Goal: Task Accomplishment & Management: Manage account settings

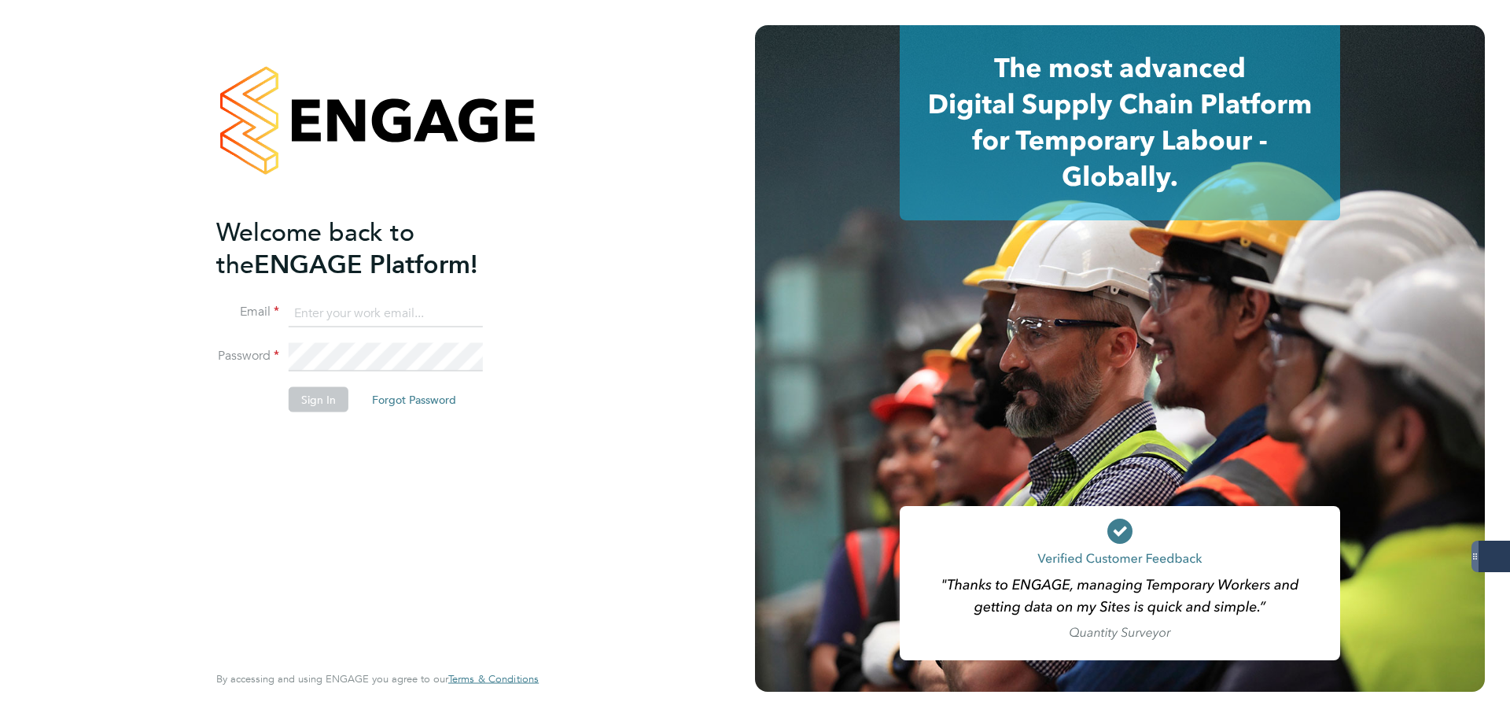
click at [468, 310] on keeper-lock "Open Keeper Popup" at bounding box center [468, 313] width 19 height 19
type input "[PERSON_NAME][EMAIL_ADDRESS][PERSON_NAME][DOMAIN_NAME]"
click at [333, 407] on button "Sign In" at bounding box center [319, 399] width 60 height 25
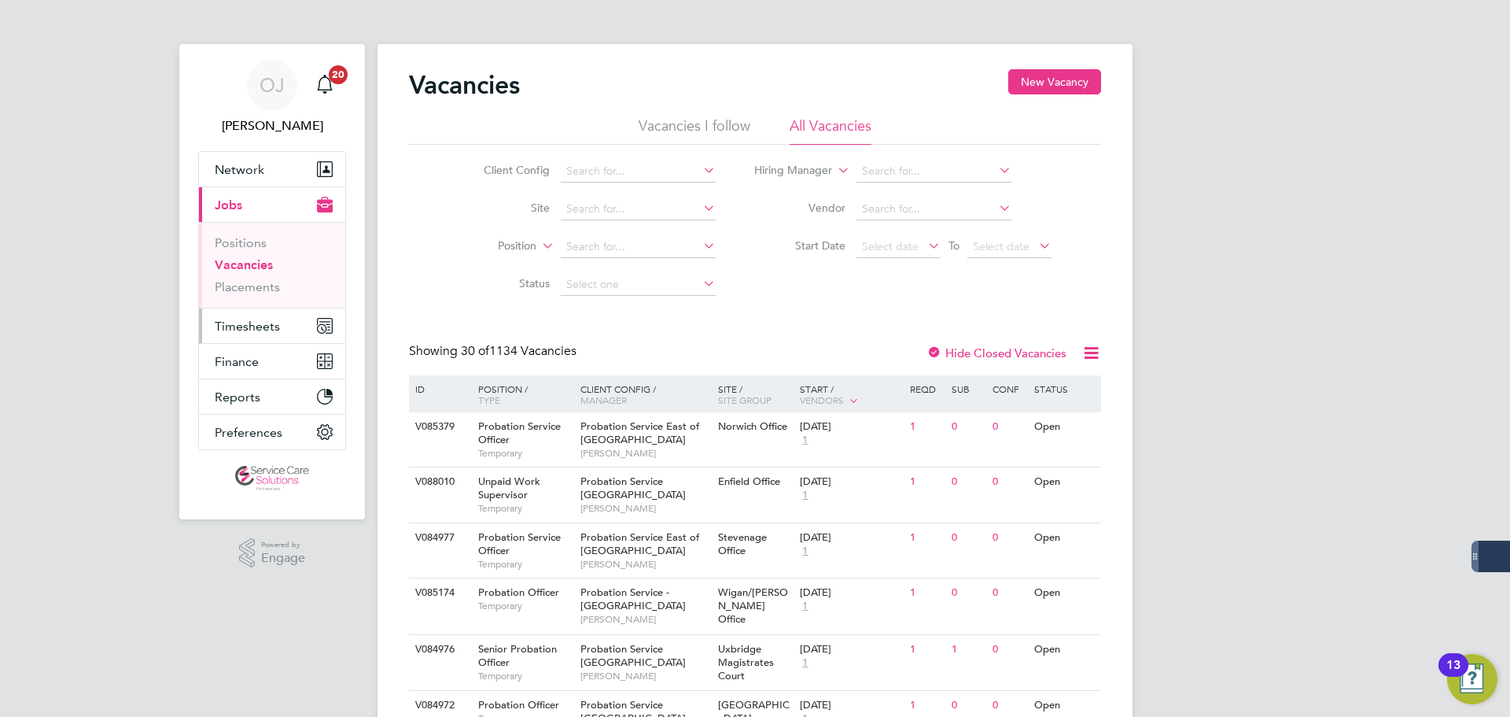
click at [277, 322] on span "Timesheets" at bounding box center [247, 326] width 65 height 15
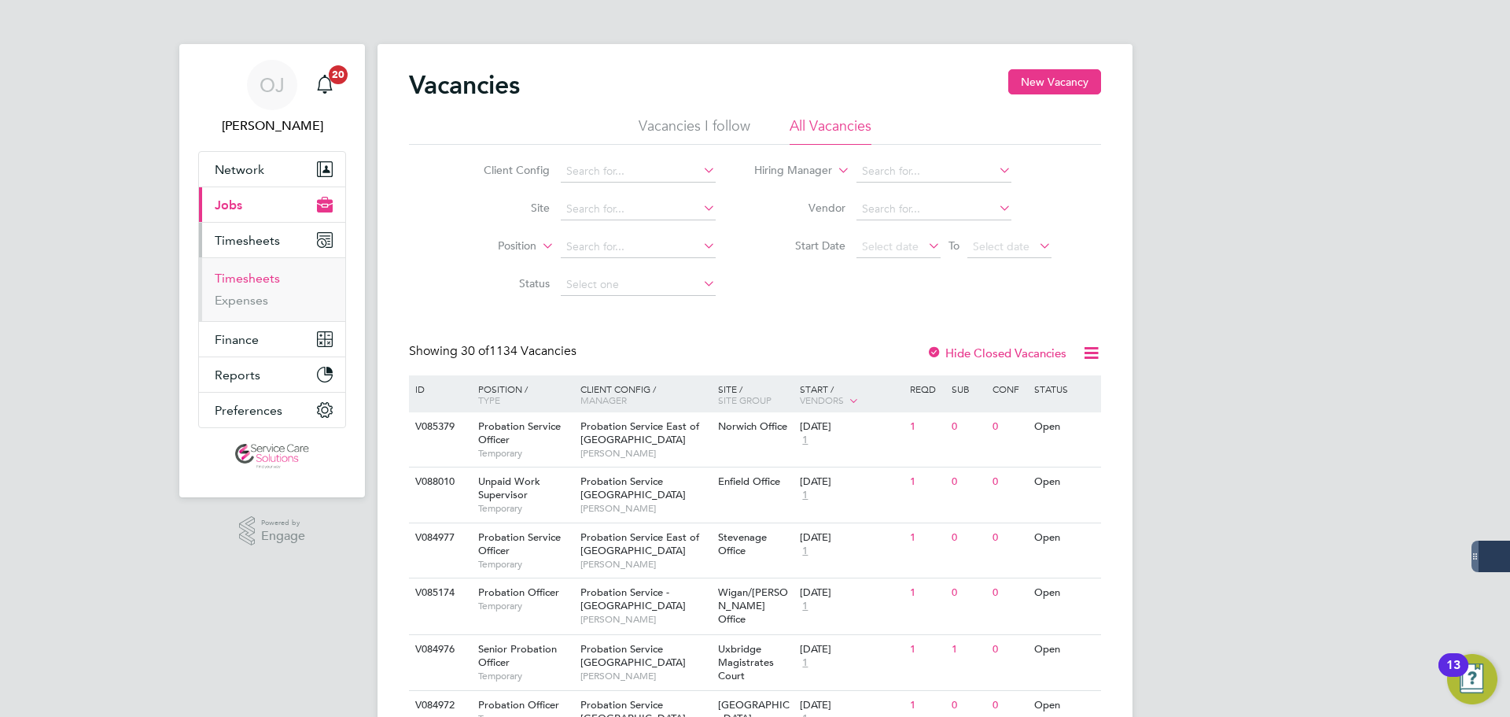
drag, startPoint x: 244, startPoint y: 265, endPoint x: 248, endPoint y: 277, distance: 12.4
click at [244, 265] on ul "Timesheets Expenses" at bounding box center [272, 289] width 146 height 64
click at [249, 279] on link "Timesheets" at bounding box center [247, 278] width 65 height 15
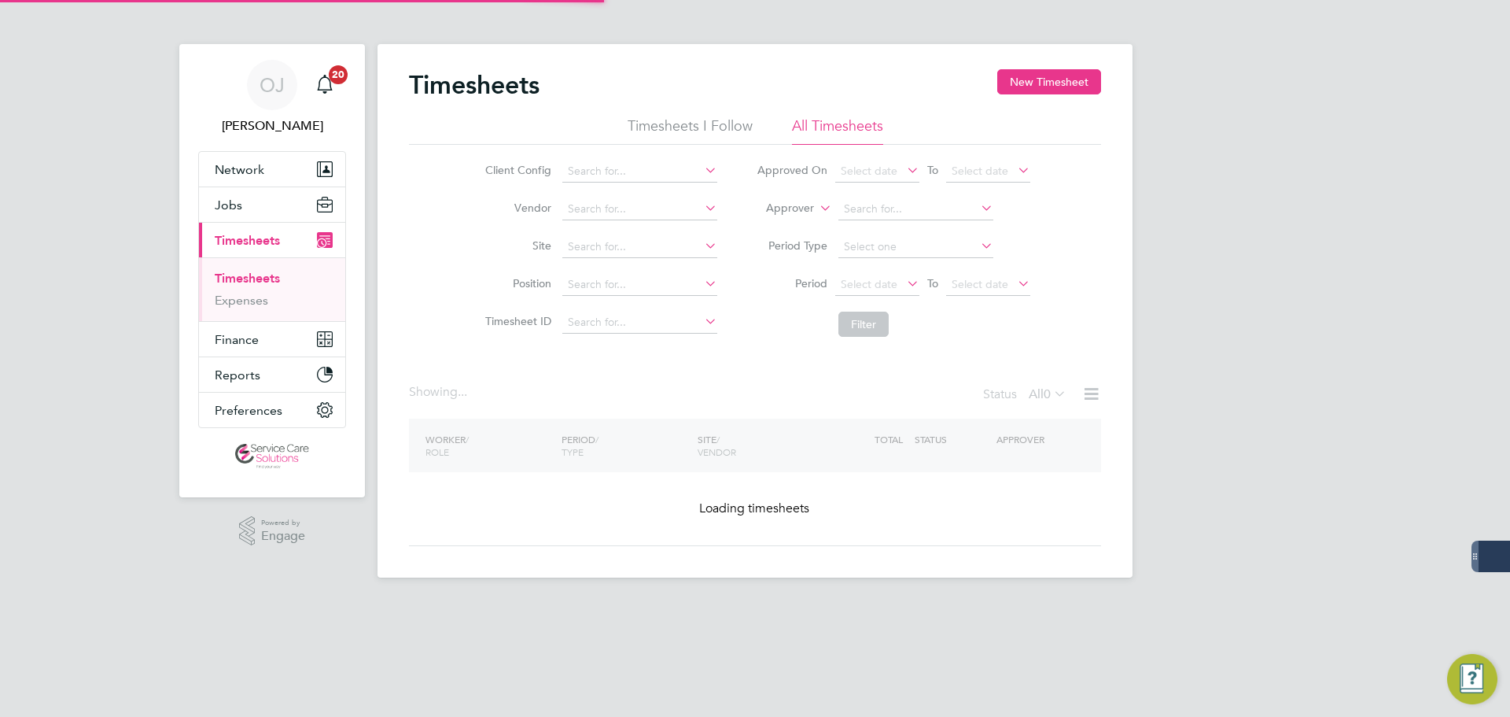
click at [806, 208] on label "Approver" at bounding box center [778, 209] width 71 height 16
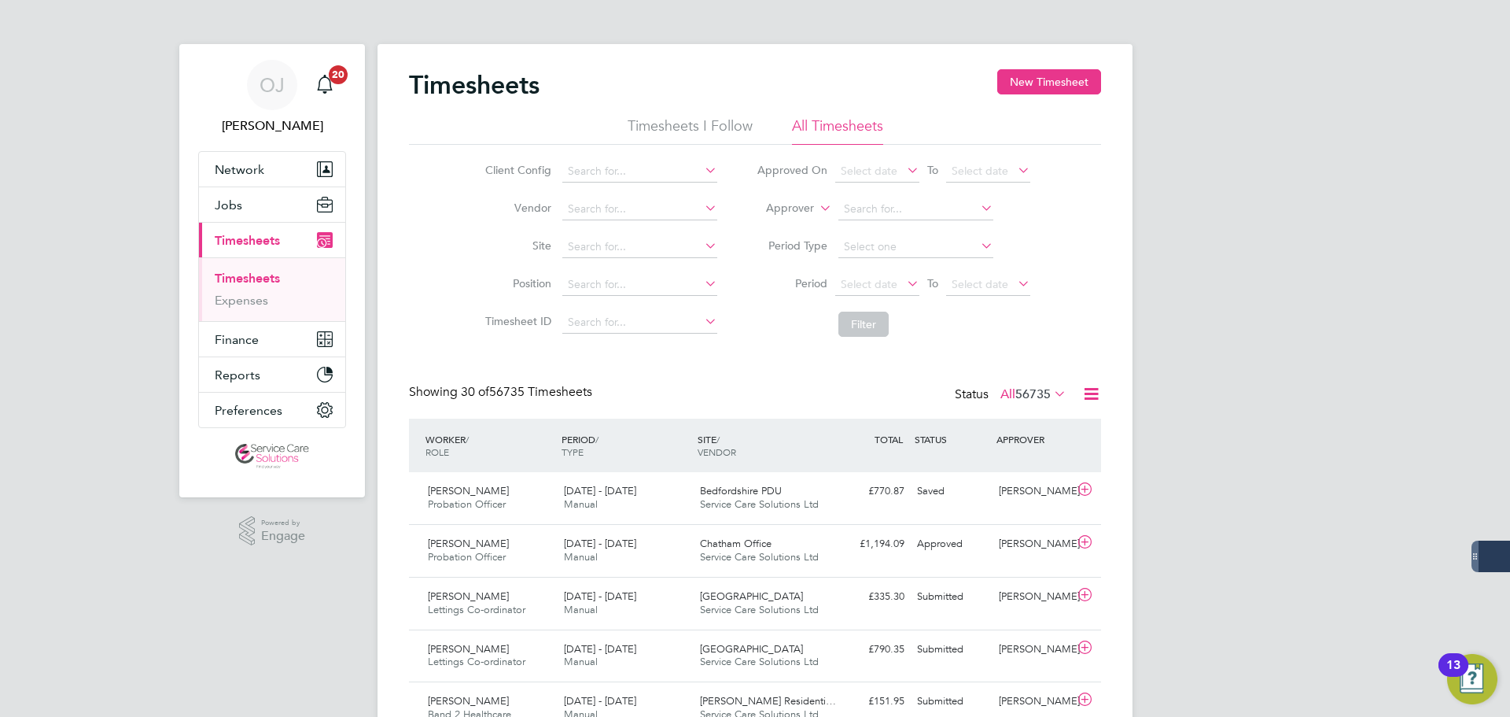
click at [799, 223] on li "Worker" at bounding box center [775, 226] width 78 height 20
click at [885, 209] on input at bounding box center [916, 209] width 155 height 22
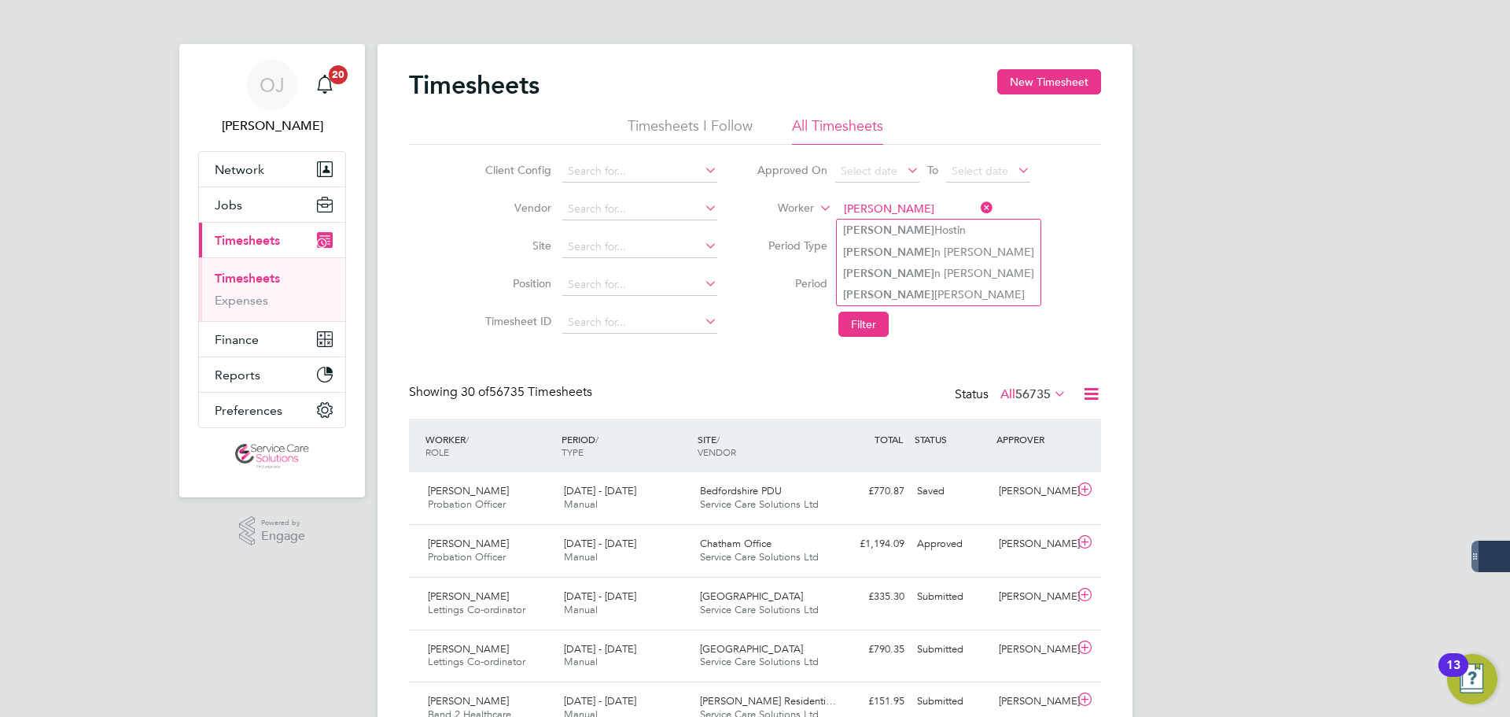
type input "[PERSON_NAME]"
click at [842, 208] on input at bounding box center [916, 209] width 155 height 22
click at [909, 228] on li "[PERSON_NAME]" at bounding box center [939, 230] width 204 height 21
type input "[PERSON_NAME]"
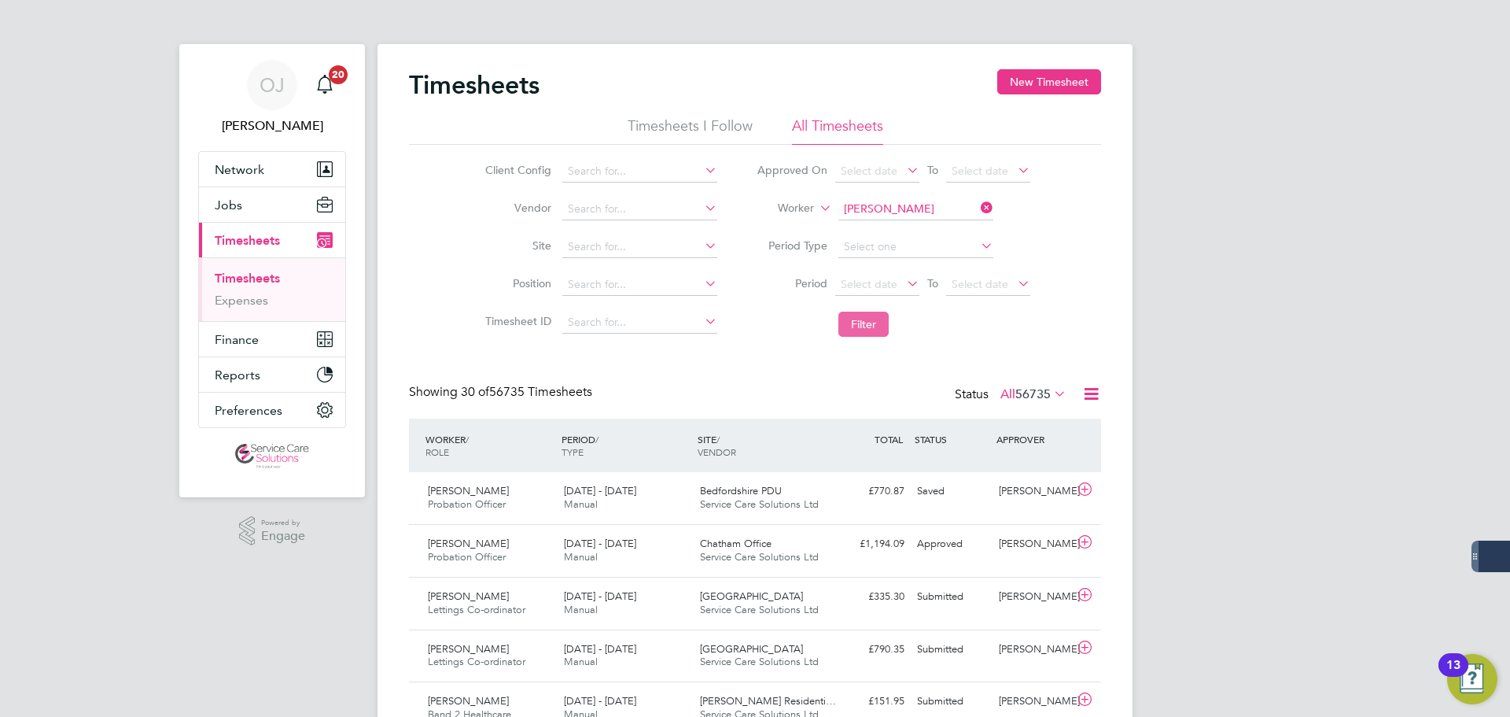
click at [860, 326] on button "Filter" at bounding box center [864, 324] width 50 height 25
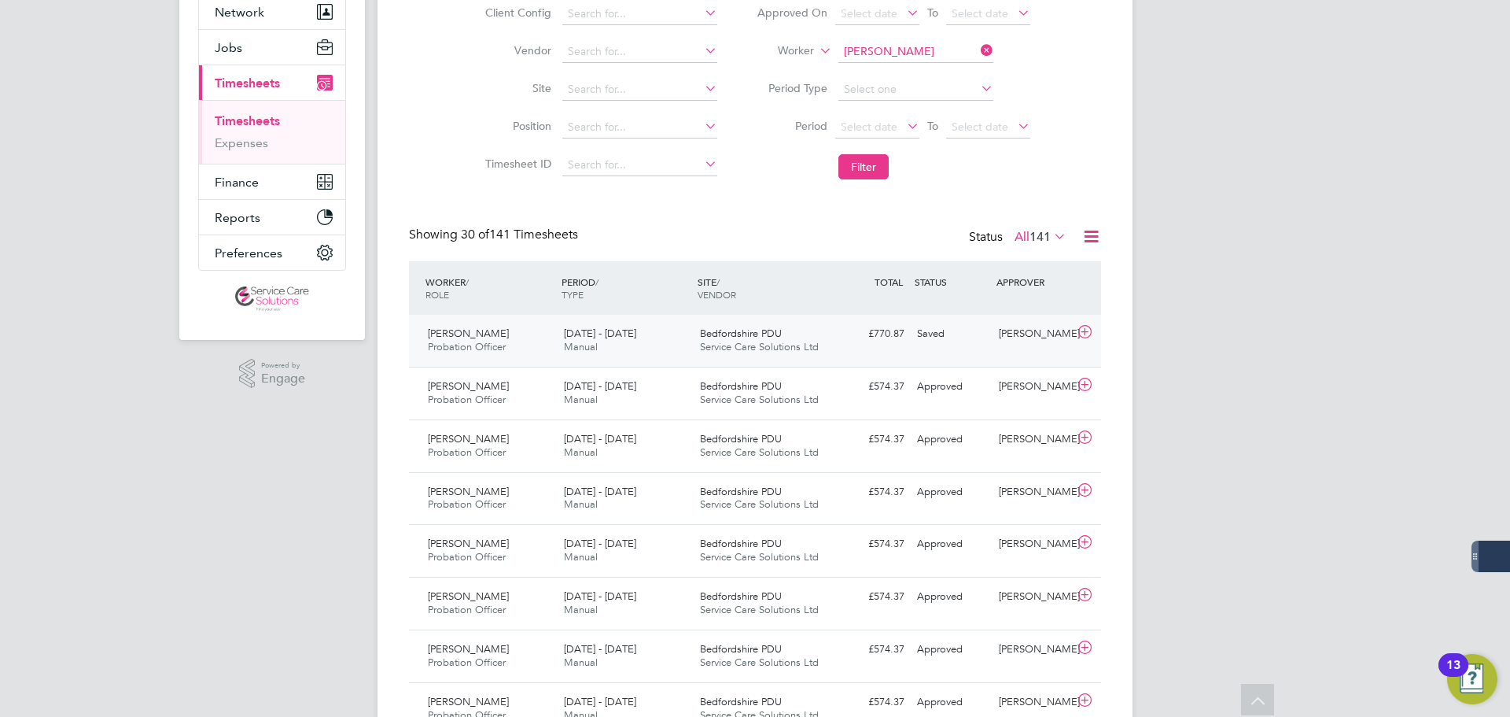
click at [647, 342] on div "[DATE] - [DATE] Manual" at bounding box center [626, 340] width 136 height 39
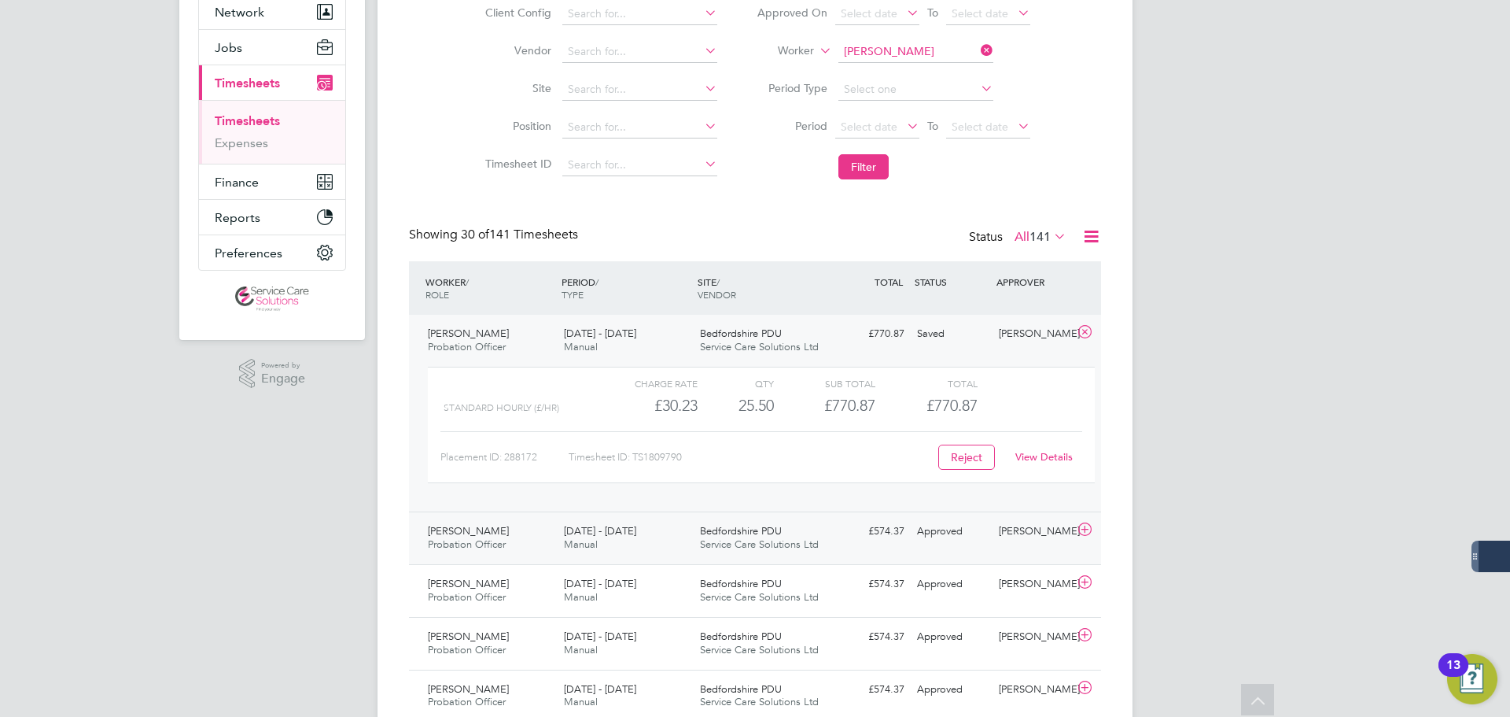
click at [768, 546] on span "Service Care Solutions Ltd" at bounding box center [759, 543] width 119 height 13
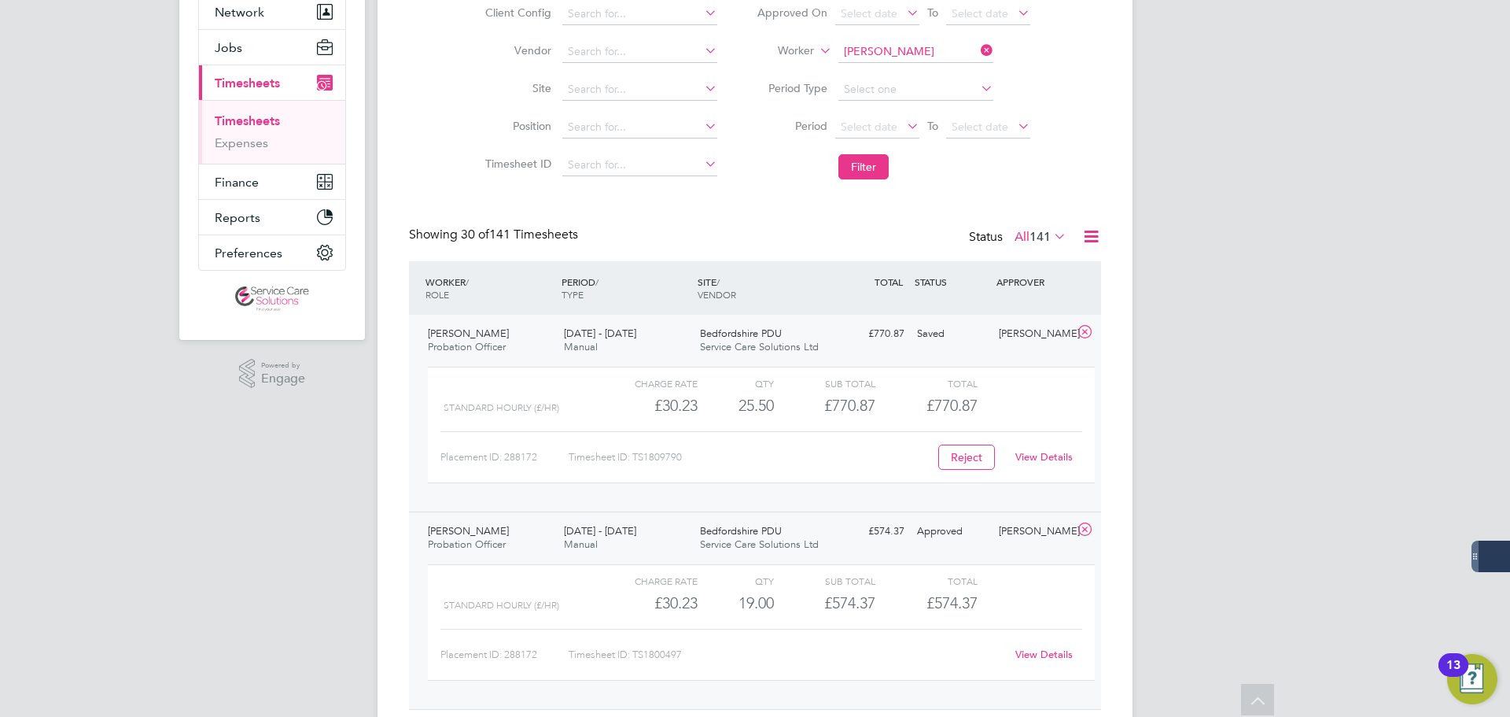
click at [1052, 454] on link "View Details" at bounding box center [1044, 456] width 57 height 13
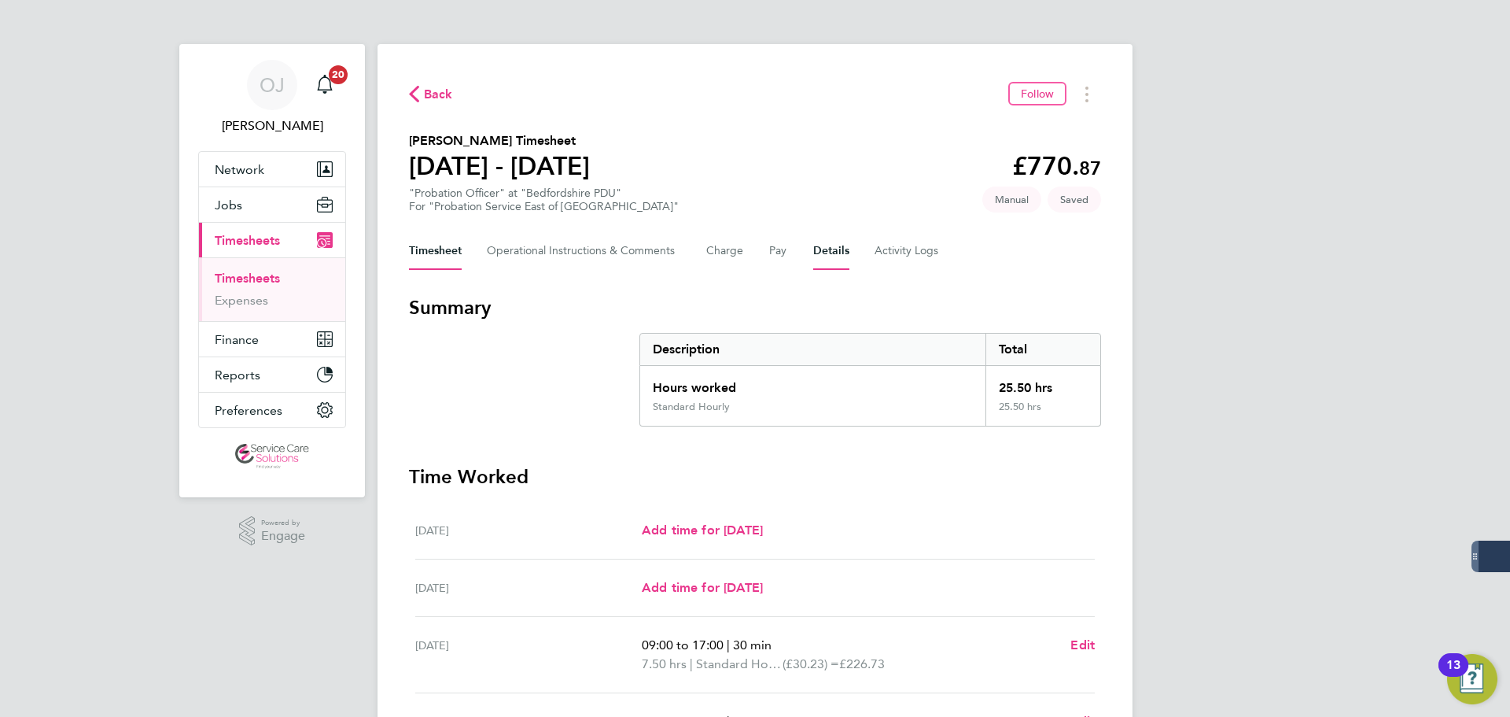
click at [838, 247] on button "Details" at bounding box center [831, 251] width 36 height 38
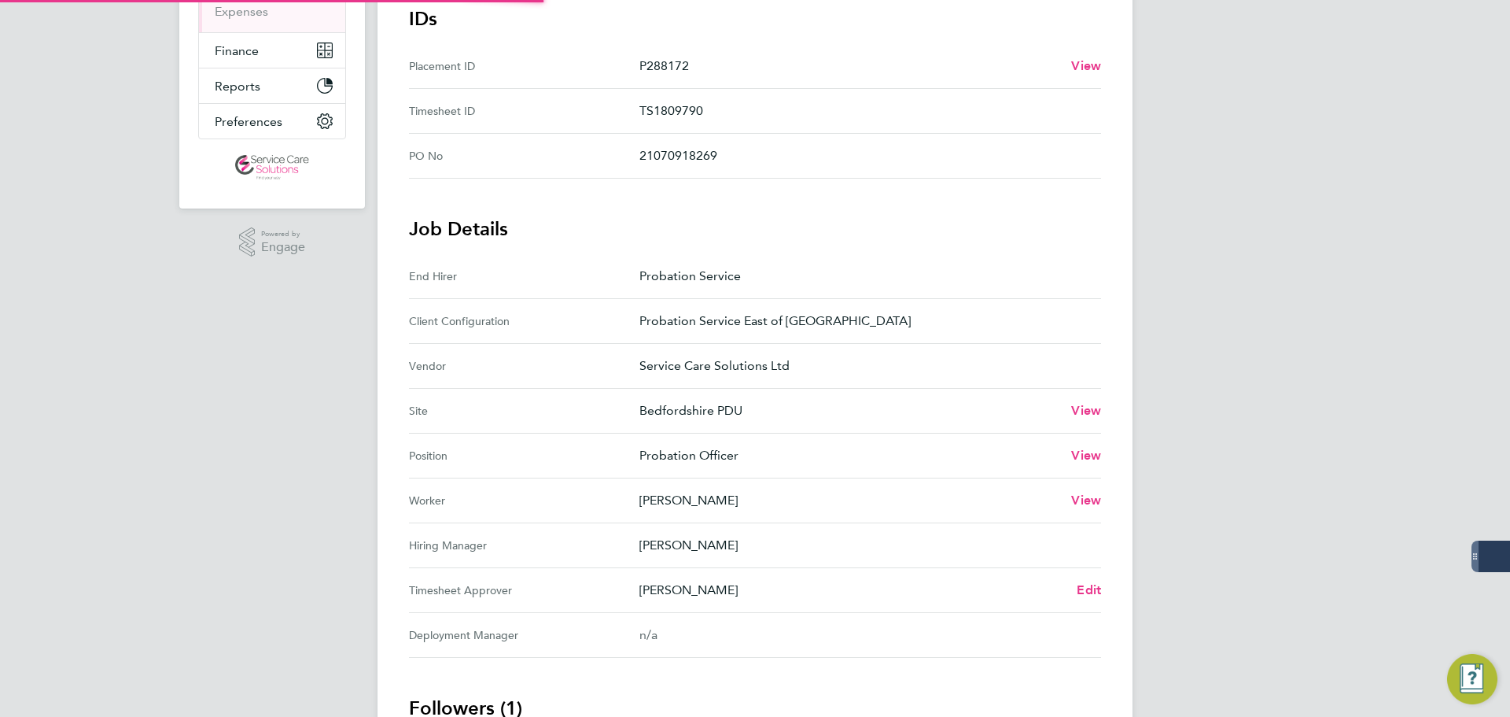
scroll to position [444, 0]
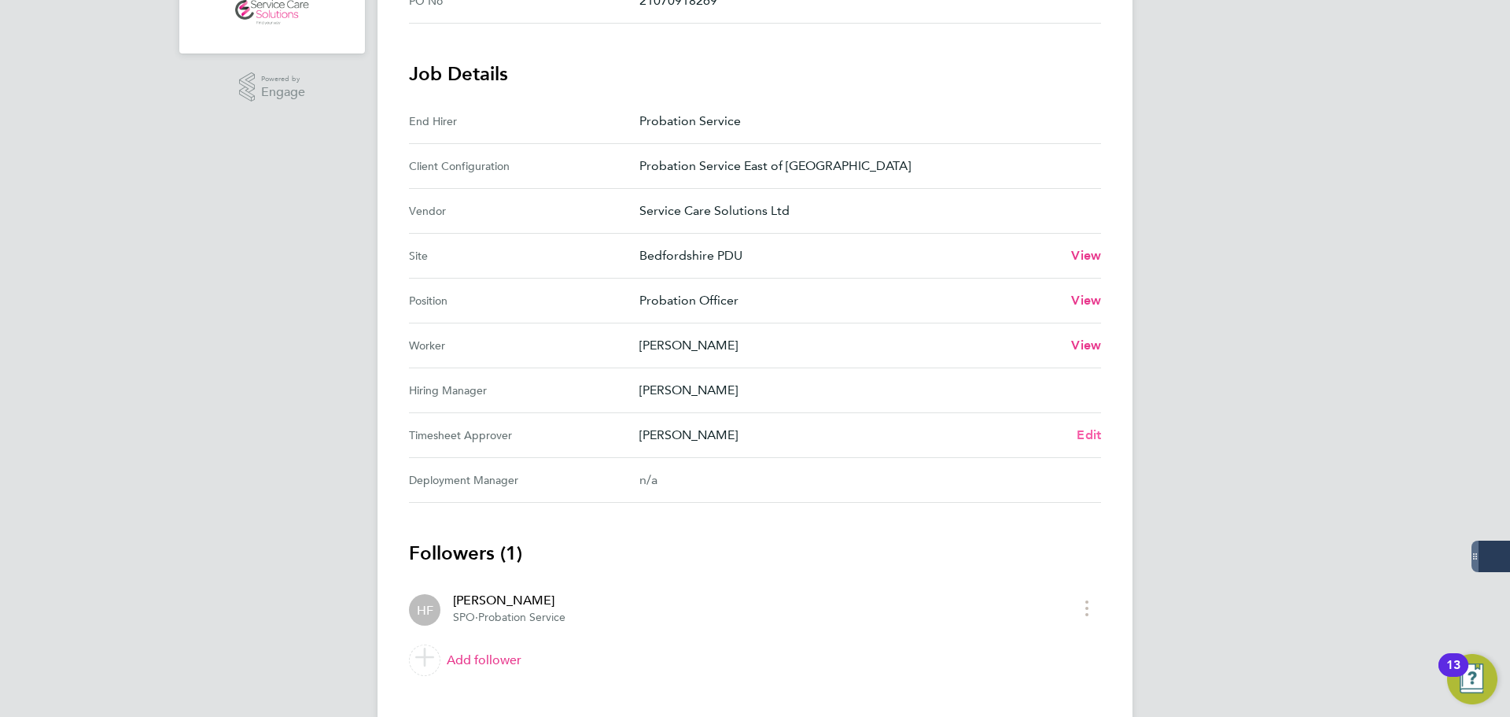
click at [1088, 435] on span "Edit" at bounding box center [1089, 434] width 24 height 15
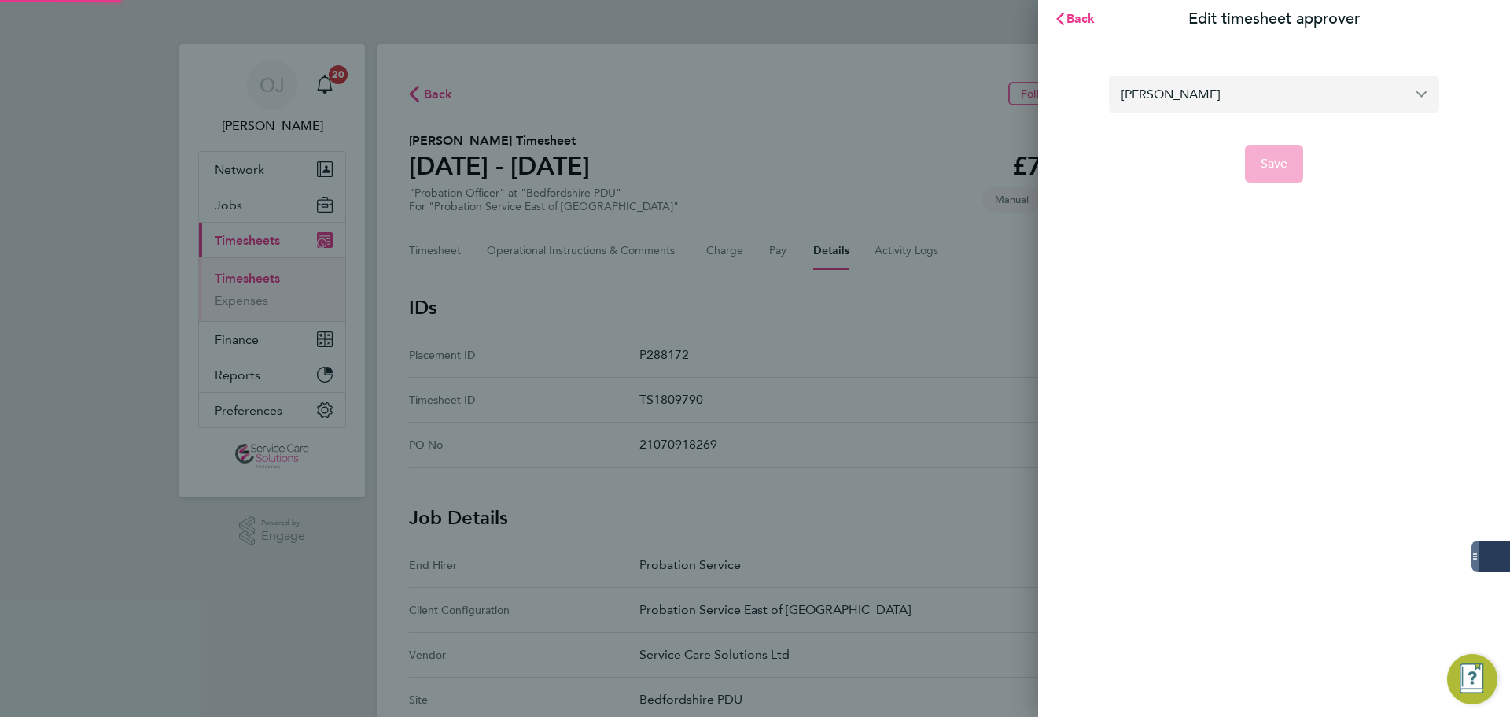
click at [1145, 106] on input "[PERSON_NAME]" at bounding box center [1274, 94] width 330 height 37
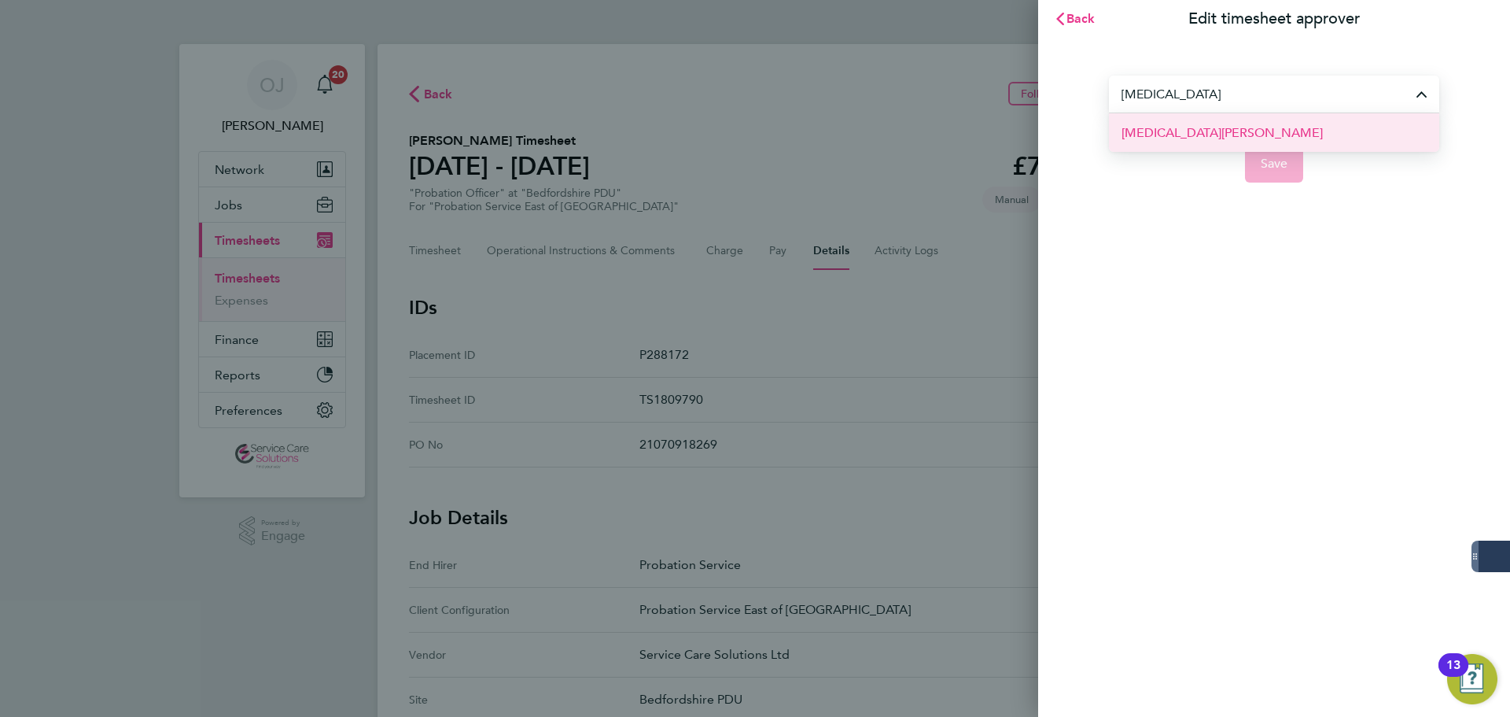
click at [1191, 120] on li "Yasmin Akhteer" at bounding box center [1274, 132] width 330 height 39
type input "Yasmin Akhteer"
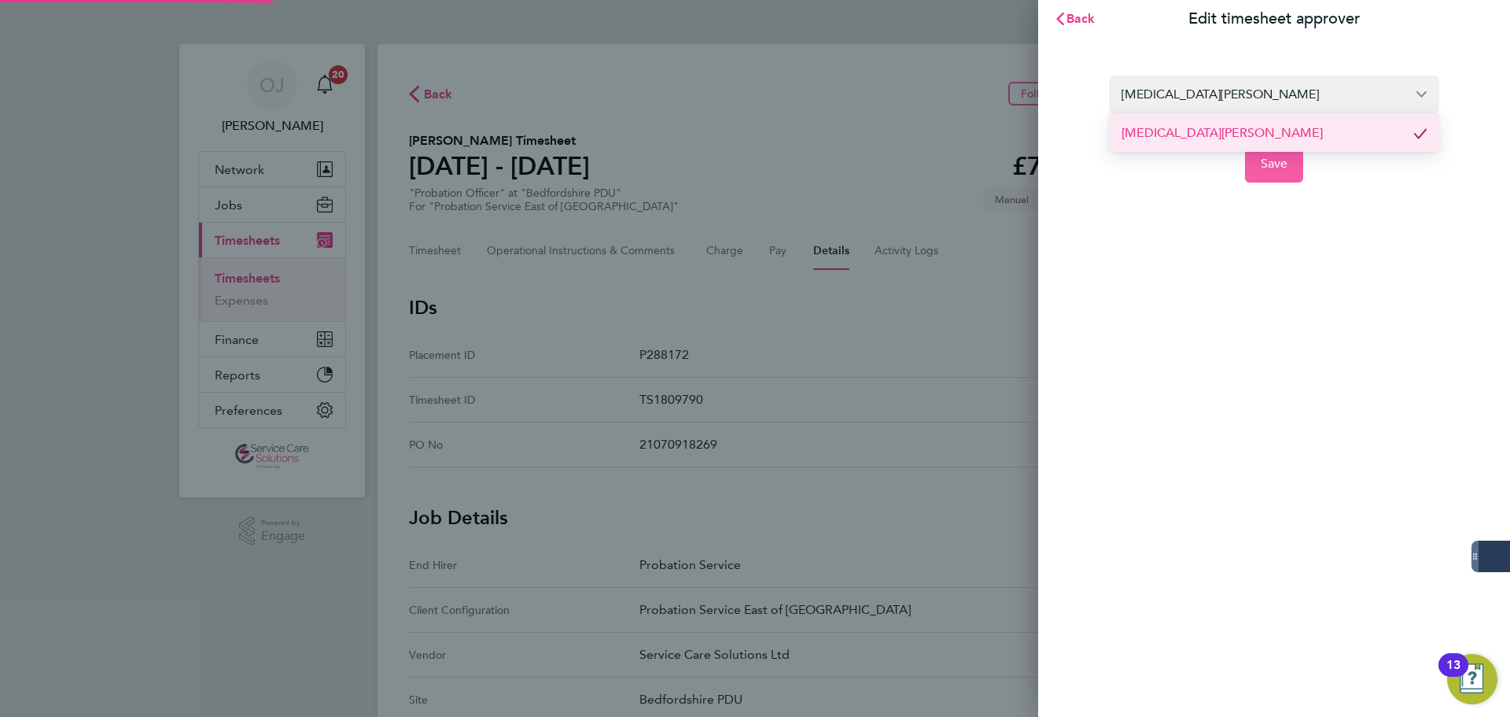
click at [1266, 153] on button "Save" at bounding box center [1274, 164] width 59 height 38
